Goal: Navigation & Orientation: Find specific page/section

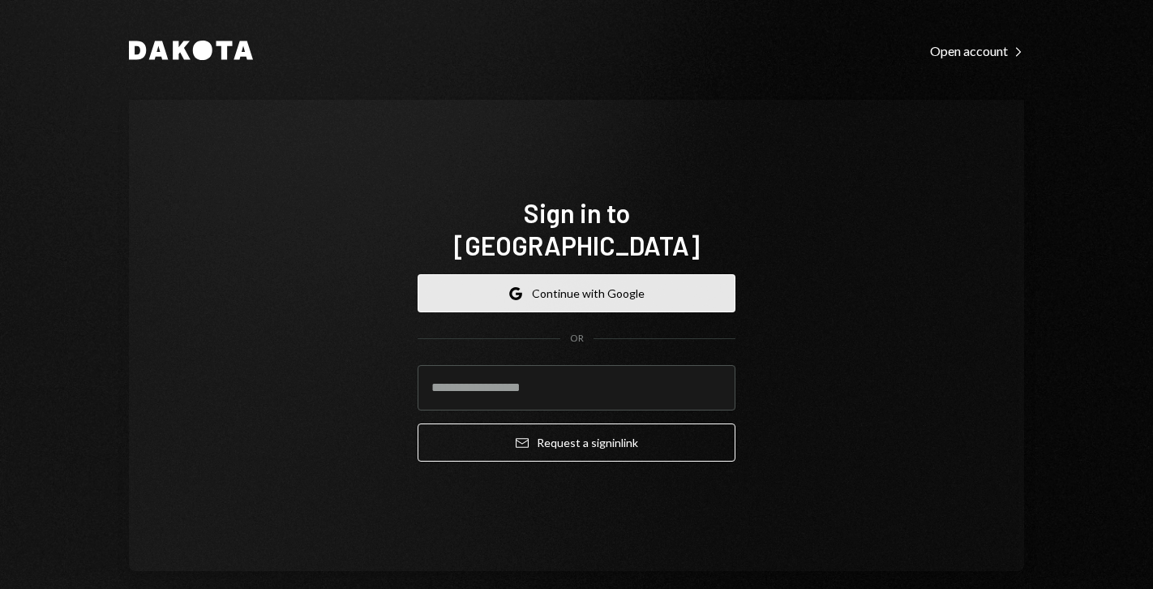
click at [568, 275] on button "Google Continue with Google" at bounding box center [577, 293] width 318 height 38
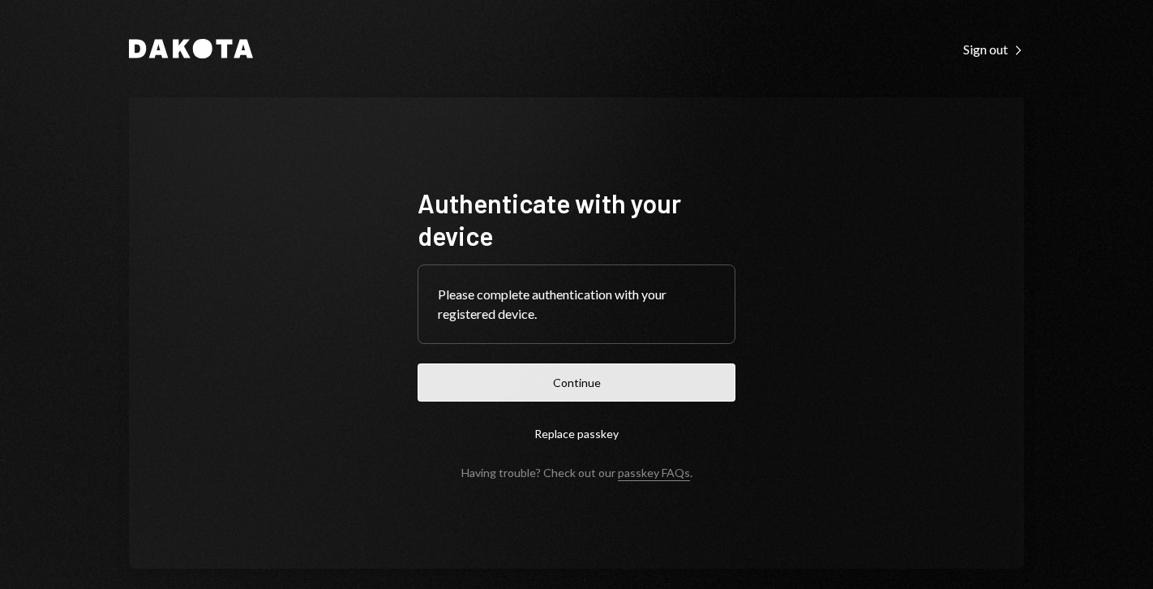
click at [487, 382] on button "Continue" at bounding box center [577, 382] width 318 height 38
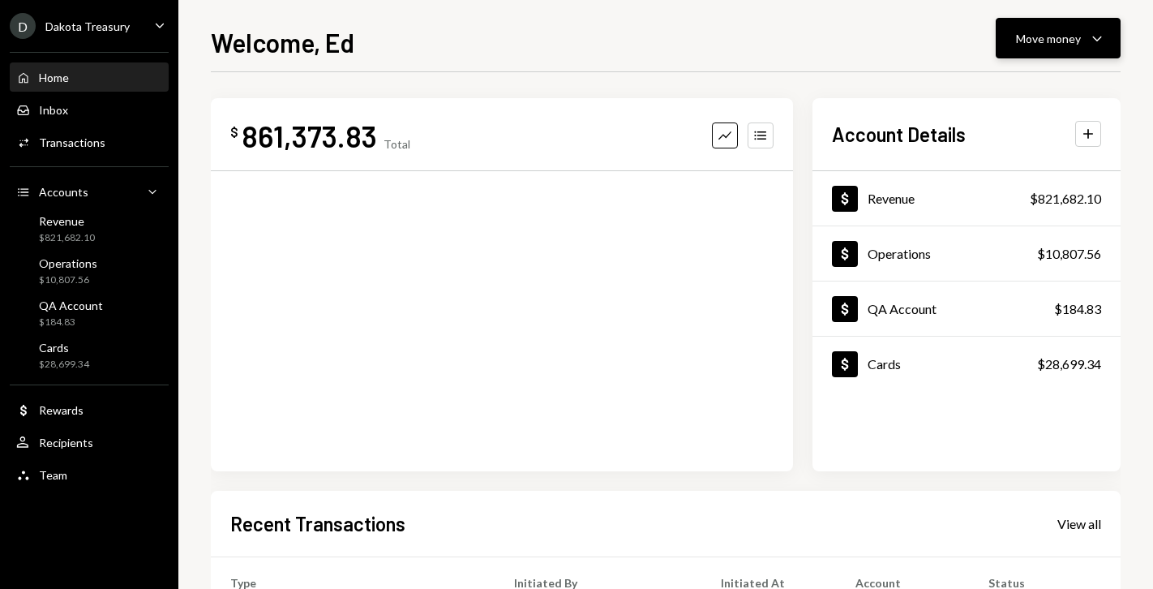
click at [1098, 41] on icon "Caret Down" at bounding box center [1096, 37] width 19 height 19
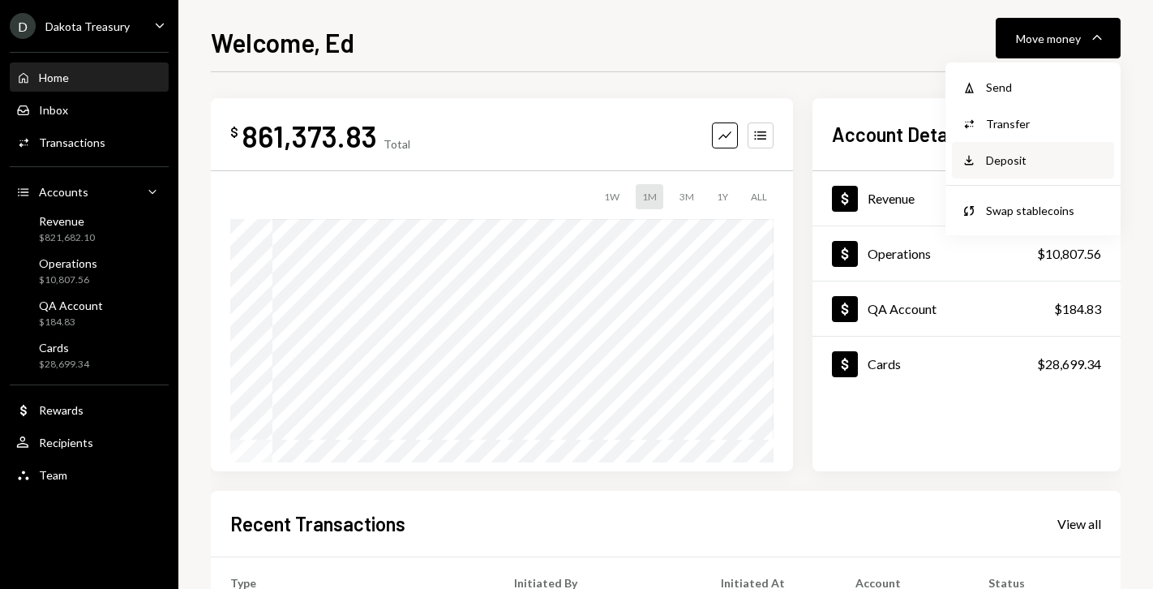
click at [1014, 157] on div "Deposit" at bounding box center [1045, 160] width 118 height 17
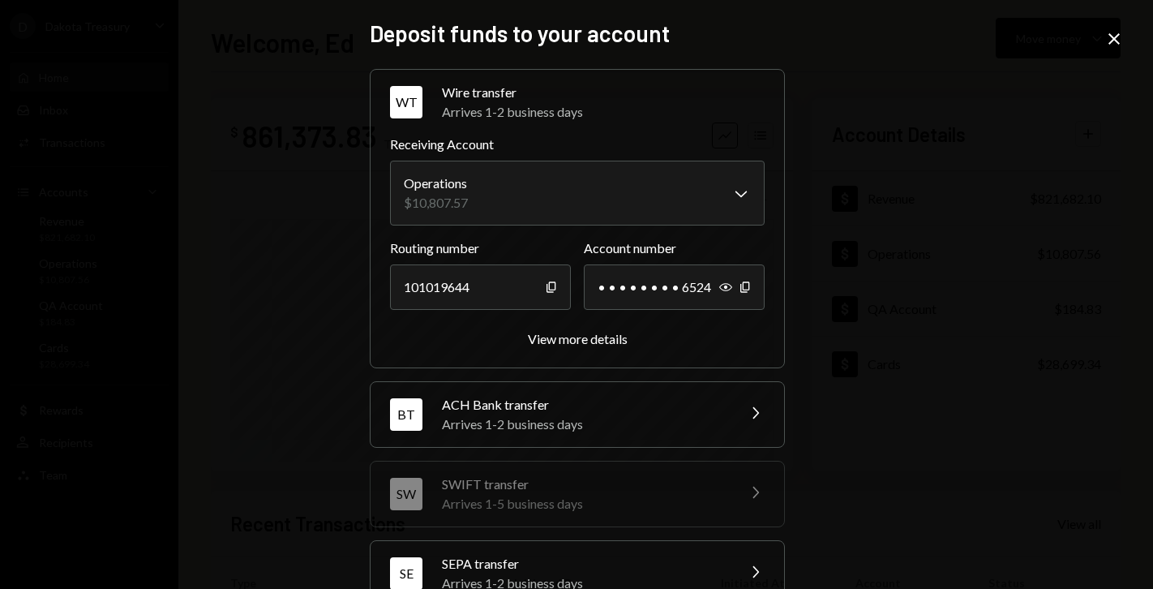
click at [536, 422] on div "Arrives 1-2 business days" at bounding box center [584, 423] width 284 height 19
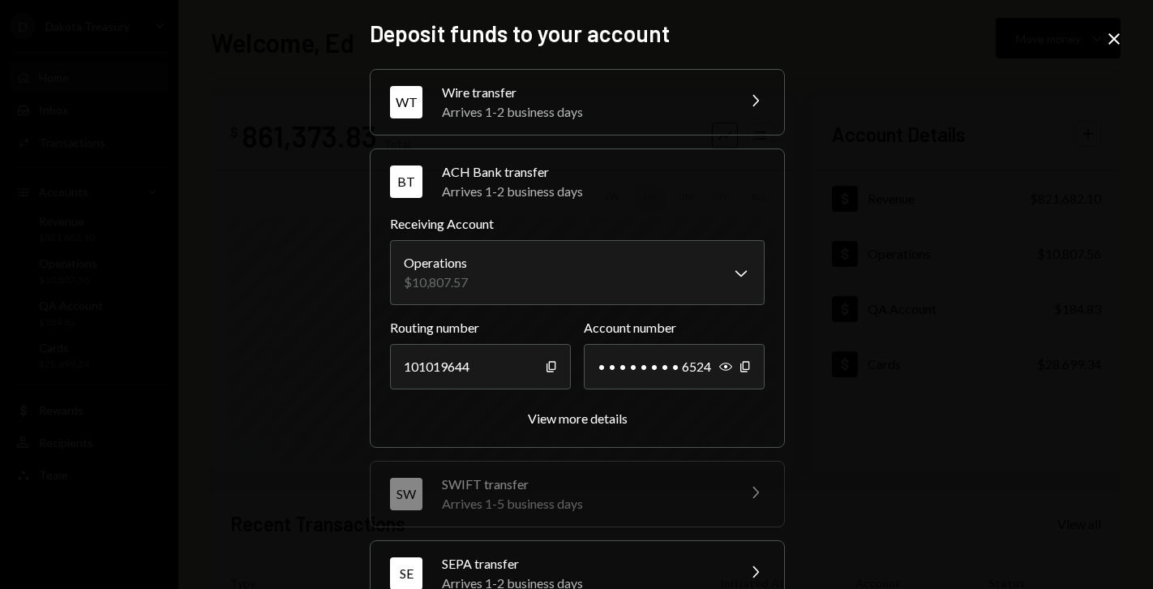
scroll to position [7, 0]
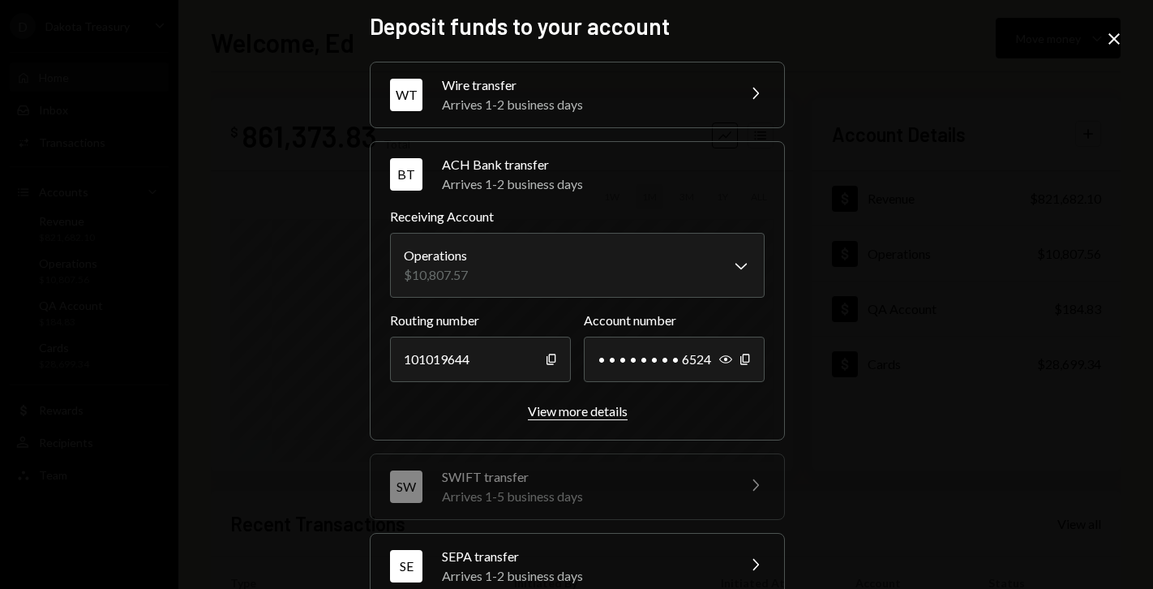
click at [543, 416] on div "View more details" at bounding box center [578, 410] width 100 height 15
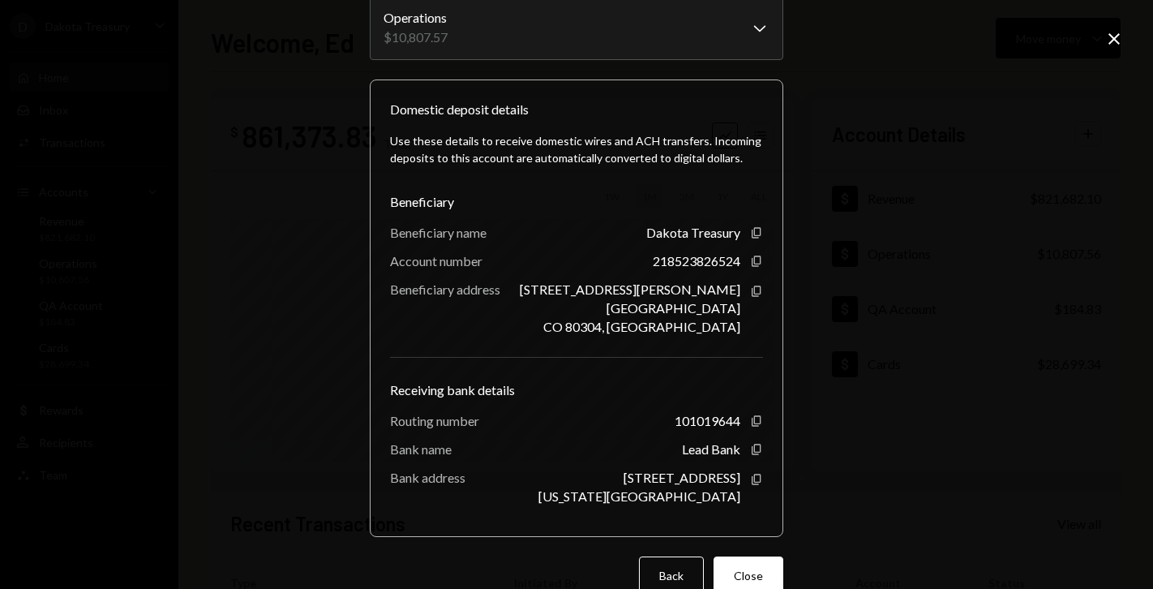
scroll to position [135, 0]
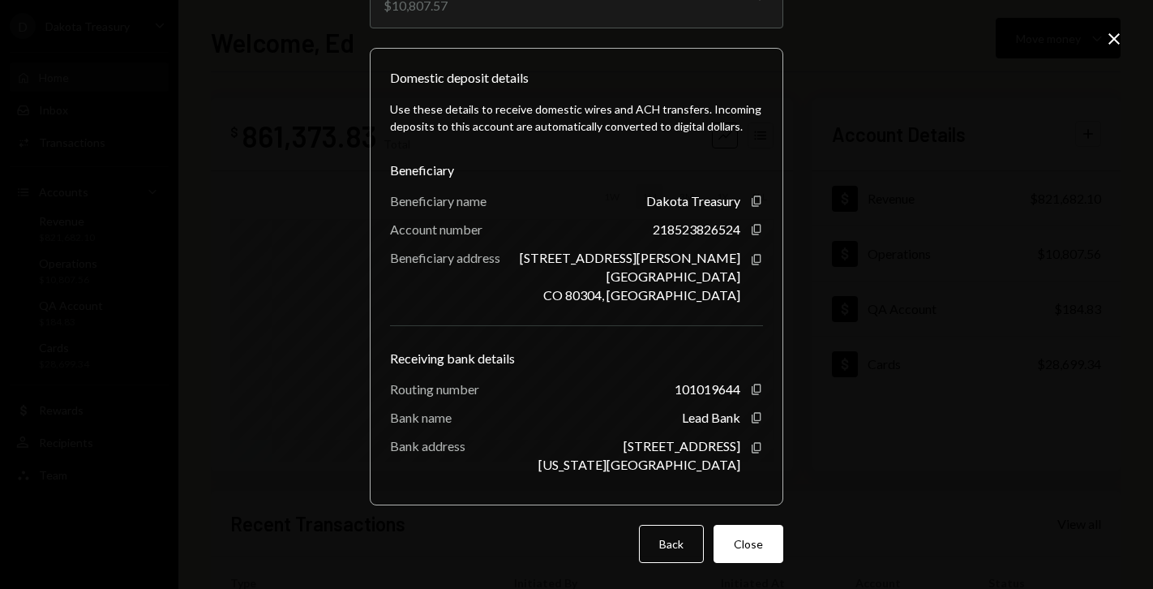
click at [1107, 35] on icon "Close" at bounding box center [1114, 38] width 19 height 19
